Goal: Task Accomplishment & Management: Use online tool/utility

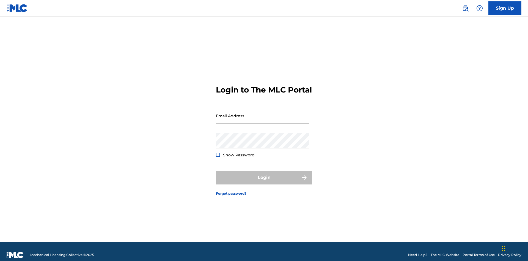
scroll to position [7, 0]
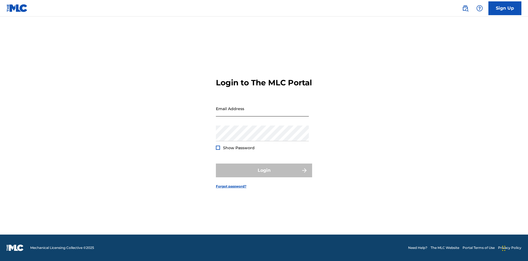
click at [262, 113] on input "Email Address" at bounding box center [262, 109] width 93 height 16
type input "[PERSON_NAME][EMAIL_ADDRESS][PERSON_NAME][DOMAIN_NAME]"
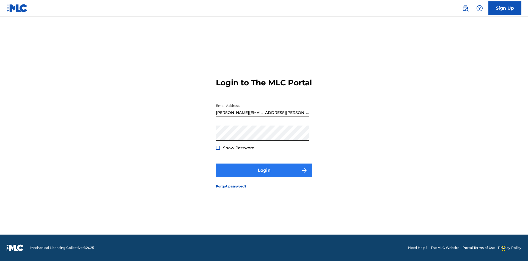
click at [264, 175] on button "Login" at bounding box center [264, 170] width 96 height 14
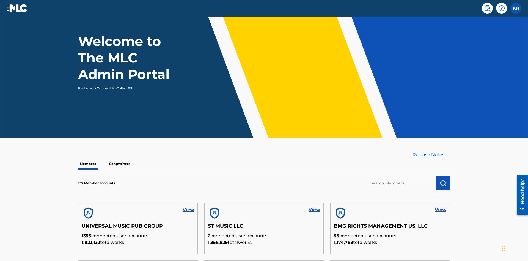
scroll to position [166, 0]
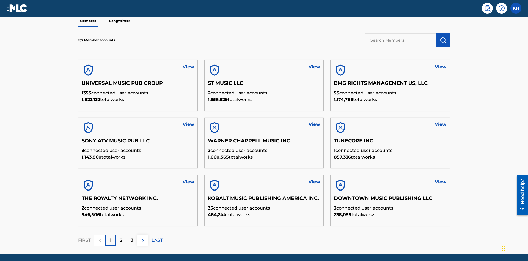
click at [401, 40] on input "text" at bounding box center [400, 40] width 71 height 14
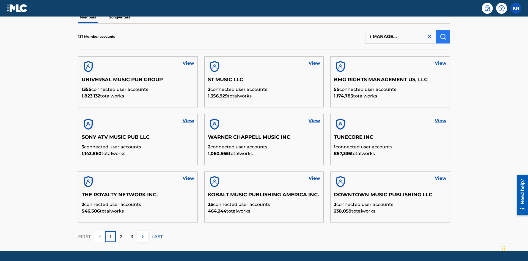
type input "BMG RIGHTS MANAGEMENT US, LLC"
click at [443, 36] on img "submit" at bounding box center [443, 36] width 7 height 7
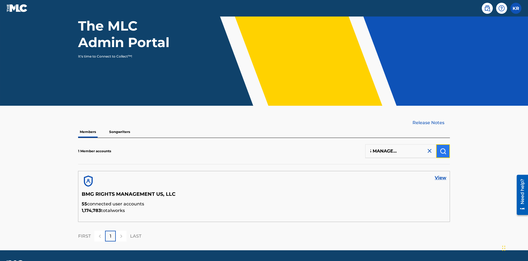
scroll to position [71, 0]
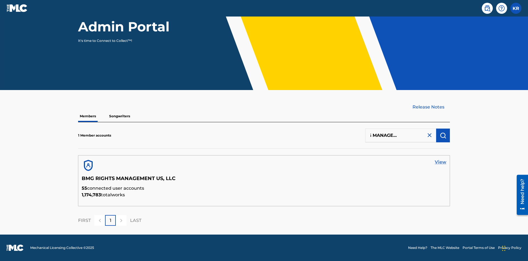
click at [441, 162] on link "View" at bounding box center [441, 162] width 12 height 7
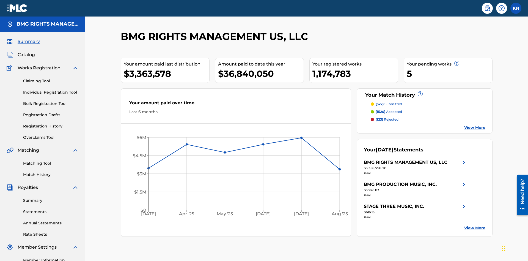
scroll to position [69, 0]
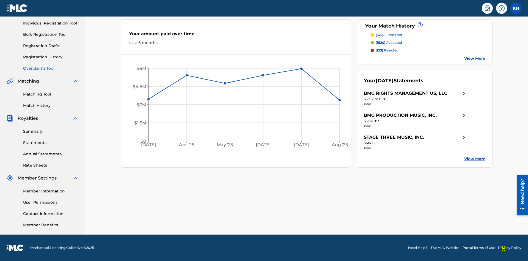
click at [51, 68] on link "Overclaims Tool" at bounding box center [51, 68] width 56 height 6
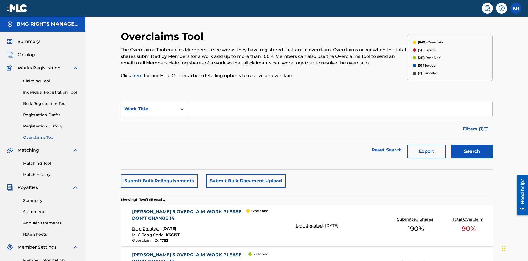
scroll to position [71, 0]
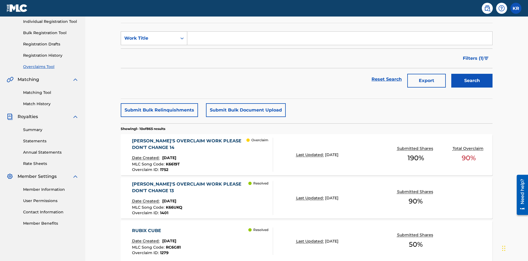
click at [149, 38] on div "Work Title" at bounding box center [149, 38] width 50 height 7
click at [154, 52] on div "MLC Song Code" at bounding box center [154, 52] width 66 height 14
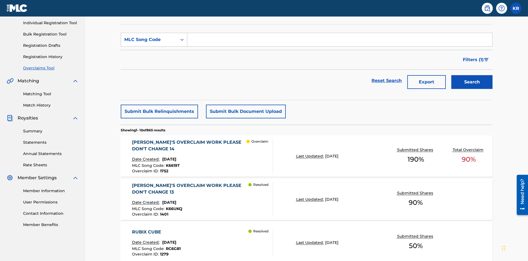
click at [340, 40] on input "Search Form" at bounding box center [339, 39] width 305 height 13
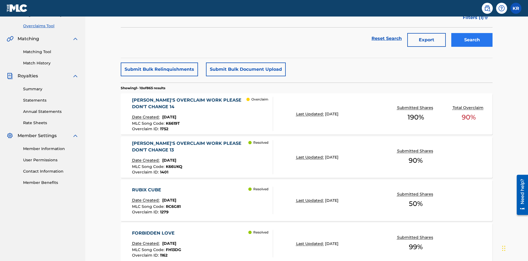
type input "K6619T"
click at [472, 40] on button "Search" at bounding box center [471, 40] width 41 height 14
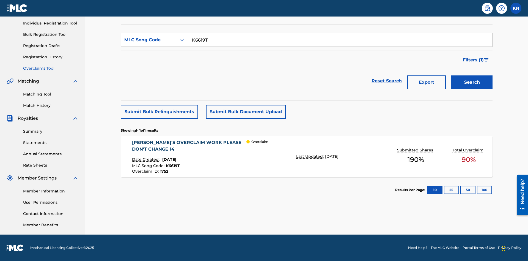
click at [164, 171] on span "1752" at bounding box center [164, 171] width 8 height 5
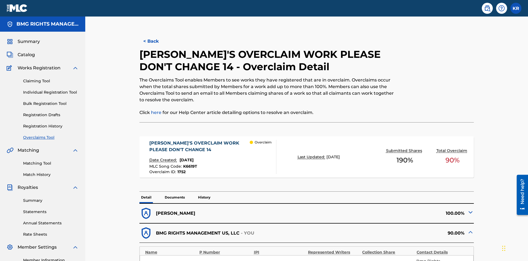
scroll to position [15, 0]
